Goal: Use online tool/utility: Utilize a website feature to perform a specific function

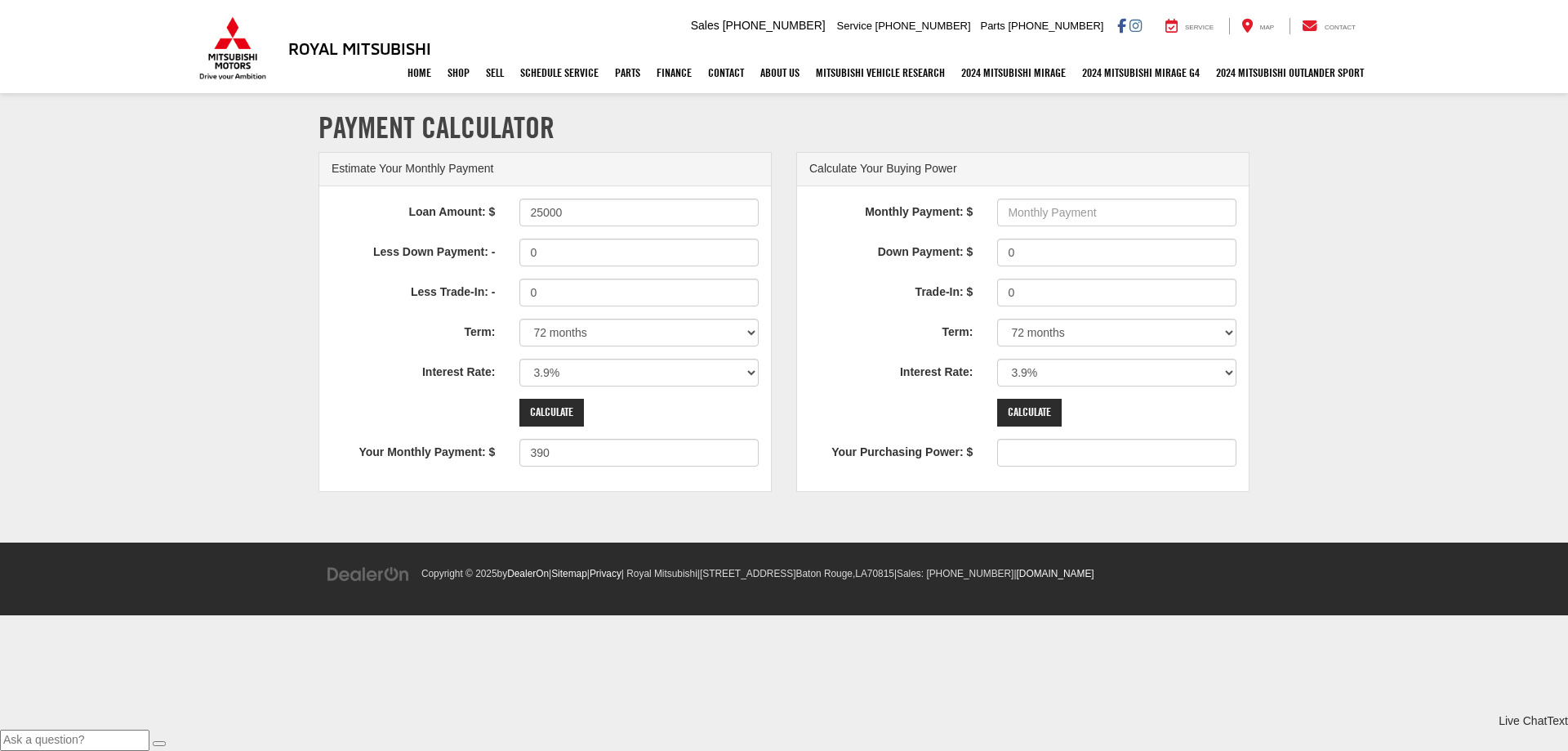
click at [412, 273] on div "Loan Amount: $ 25000 Less Down Payment: - 0 Less Trade-In: - 0 Term: 12 months …" at bounding box center [545, 338] width 452 height 305
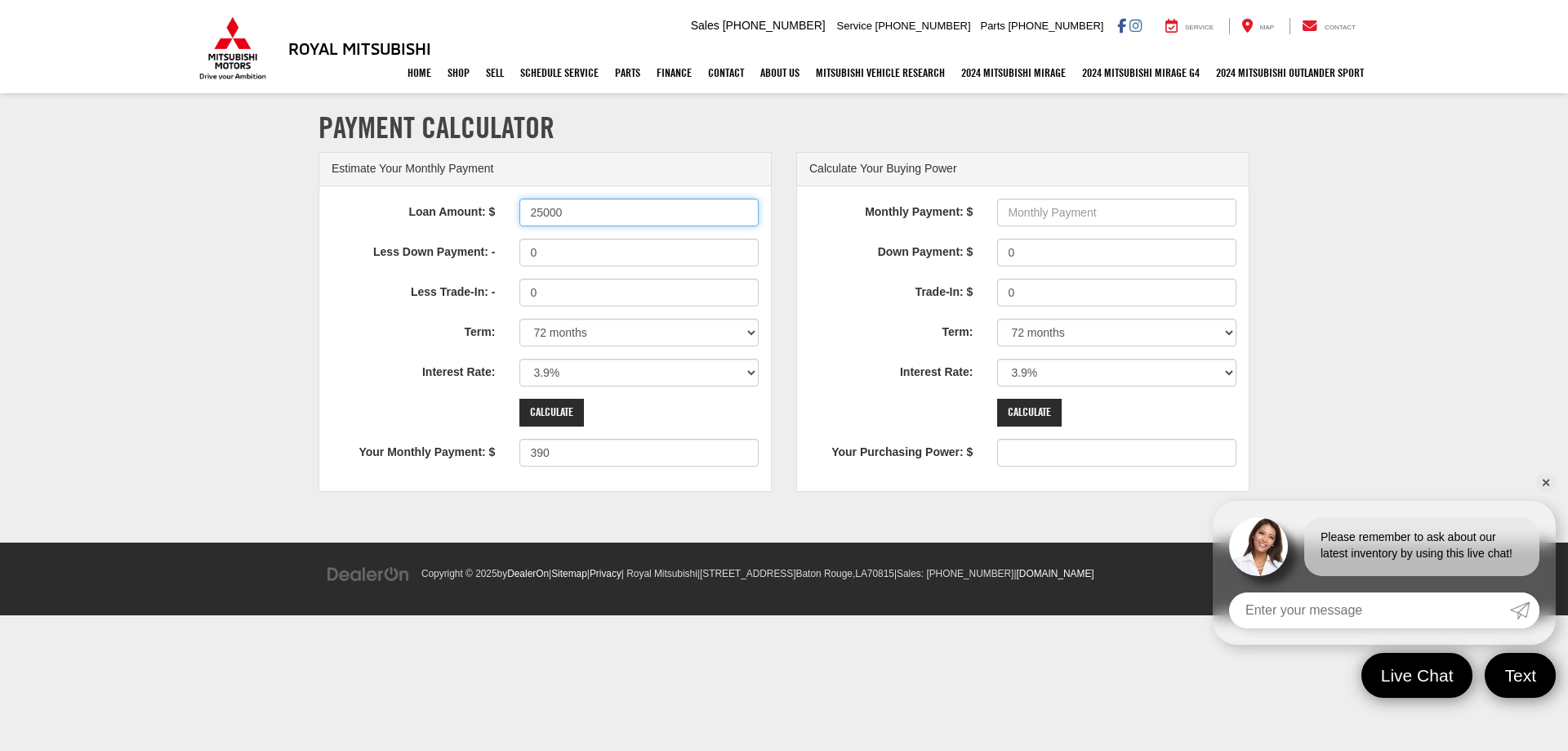
drag, startPoint x: 601, startPoint y: 216, endPoint x: 410, endPoint y: 239, distance: 192.5
click at [410, 239] on div "Loan Amount: $ 25000 Less Down Payment: - 0 Less Trade-In: - 0 Term: 12 months …" at bounding box center [545, 338] width 452 height 305
type input "26000"
type input "406"
drag, startPoint x: 536, startPoint y: 265, endPoint x: 407, endPoint y: 283, distance: 130.2
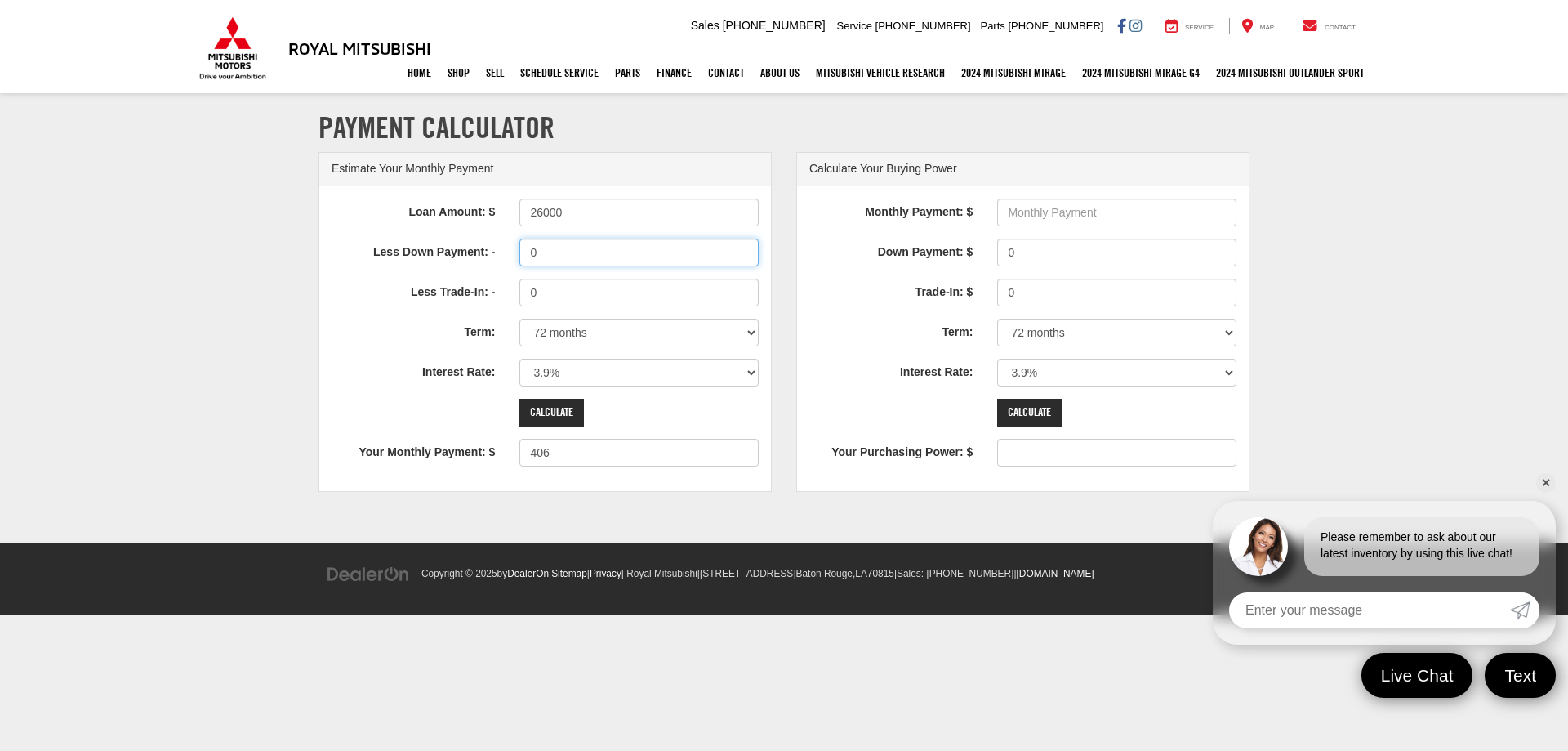
click at [407, 283] on div "Loan Amount: $ 26000 Less Down Payment: - 0 Less Trade-In: - 0 Term: 12 months …" at bounding box center [545, 338] width 452 height 305
type input "1000"
type input "390"
click at [591, 372] on select "0% 0.9% 1.9% 2.9% 3.9% 4.9% 5.9% 6.9% 7.9% 8.9% 9.9% 10.9% 11.9% 12.9% 13.9% 14…" at bounding box center [638, 373] width 239 height 28
select select "5.9"
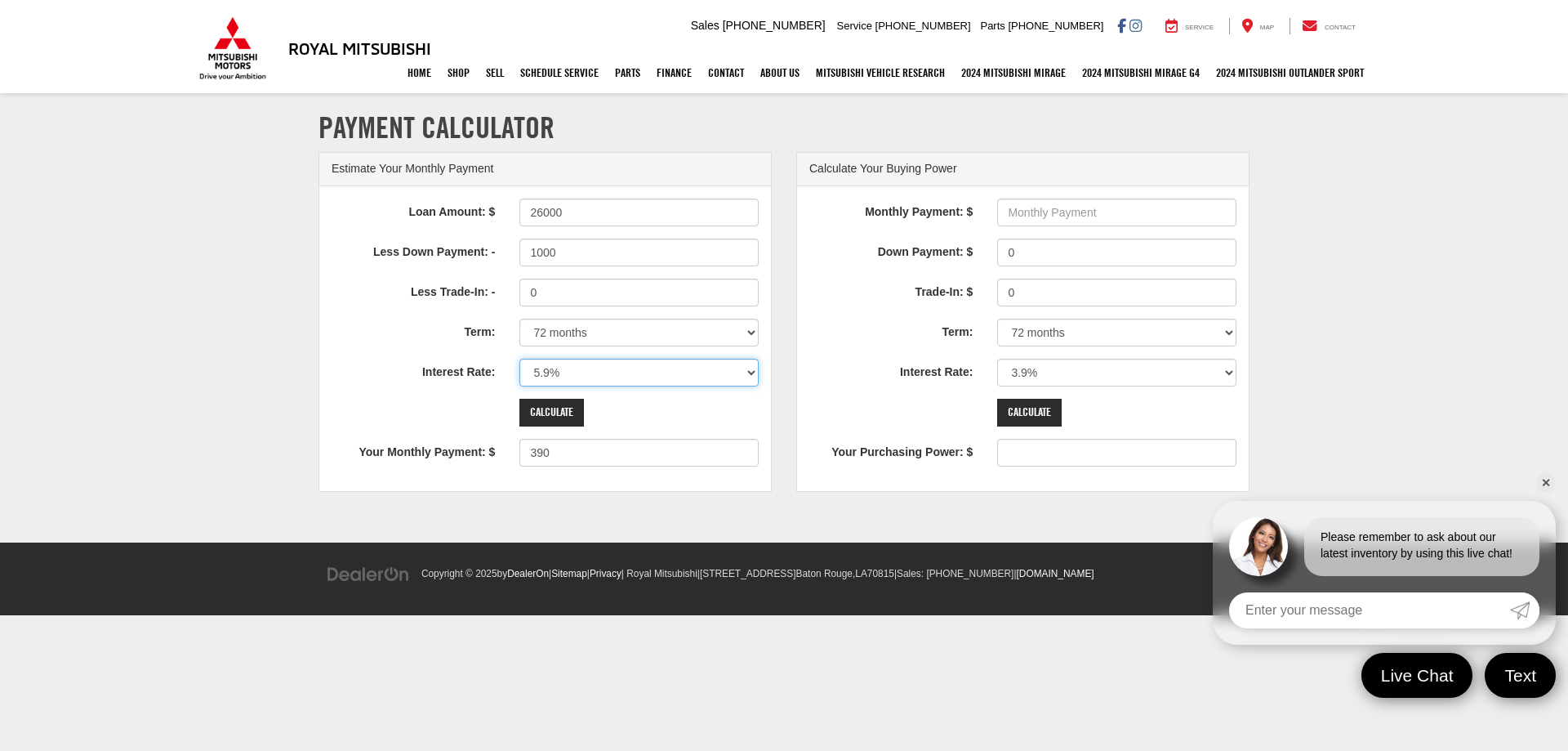
click at [519, 359] on select "0% 0.9% 1.9% 2.9% 3.9% 4.9% 5.9% 6.9% 7.9% 8.9% 9.9% 10.9% 11.9% 12.9% 13.9% 14…" at bounding box center [638, 373] width 239 height 28
type input "413"
click at [602, 325] on select "12 months 24 months 36 months 48 months 60 months 66 months 72 months 84 months" at bounding box center [638, 333] width 239 height 28
select select "66"
click at [519, 319] on select "12 months 24 months 36 months 48 months 60 months 66 months 72 months 84 months" at bounding box center [638, 333] width 239 height 28
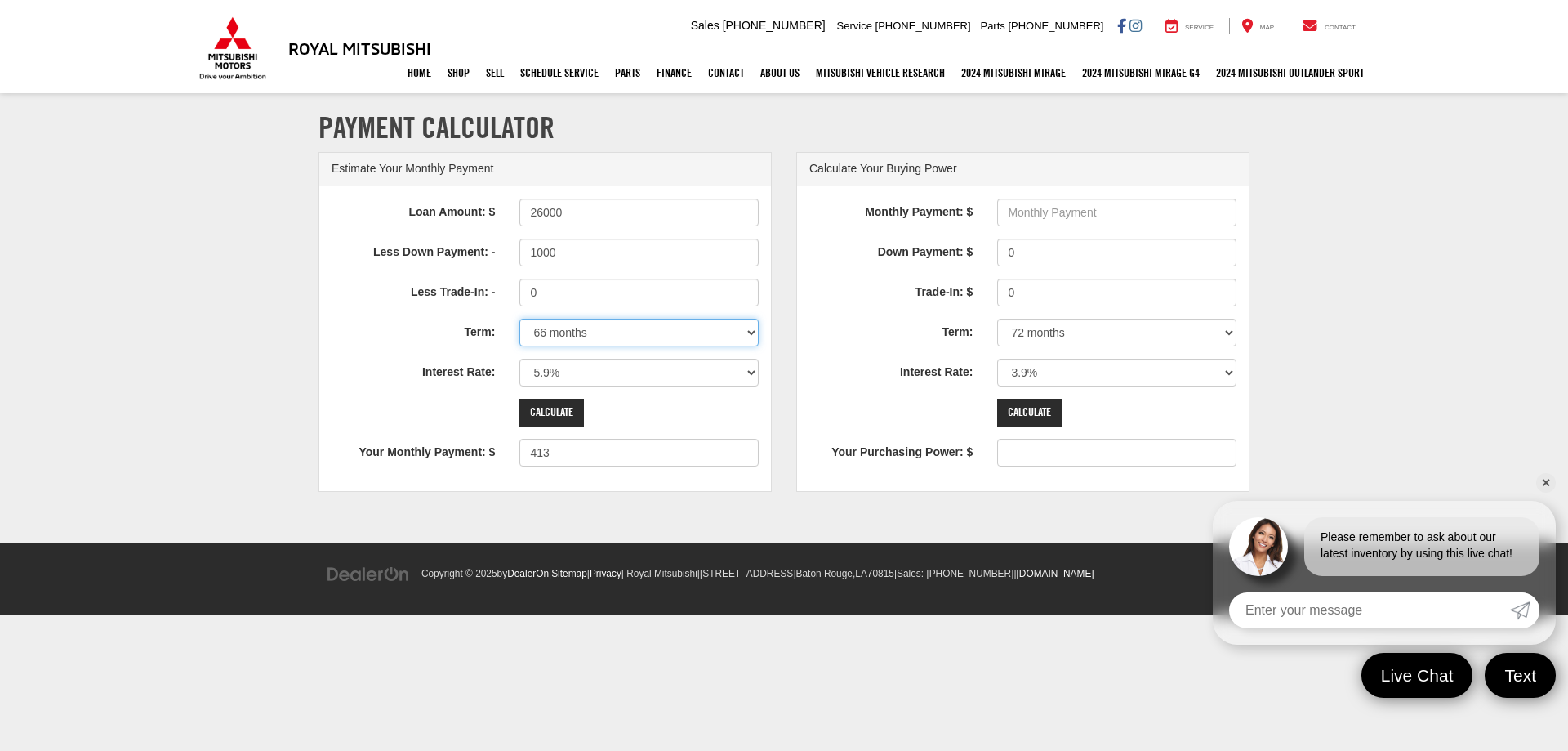
type input "444"
click at [569, 418] on input "Calculate" at bounding box center [551, 413] width 65 height 28
